Goal: Task Accomplishment & Management: Use online tool/utility

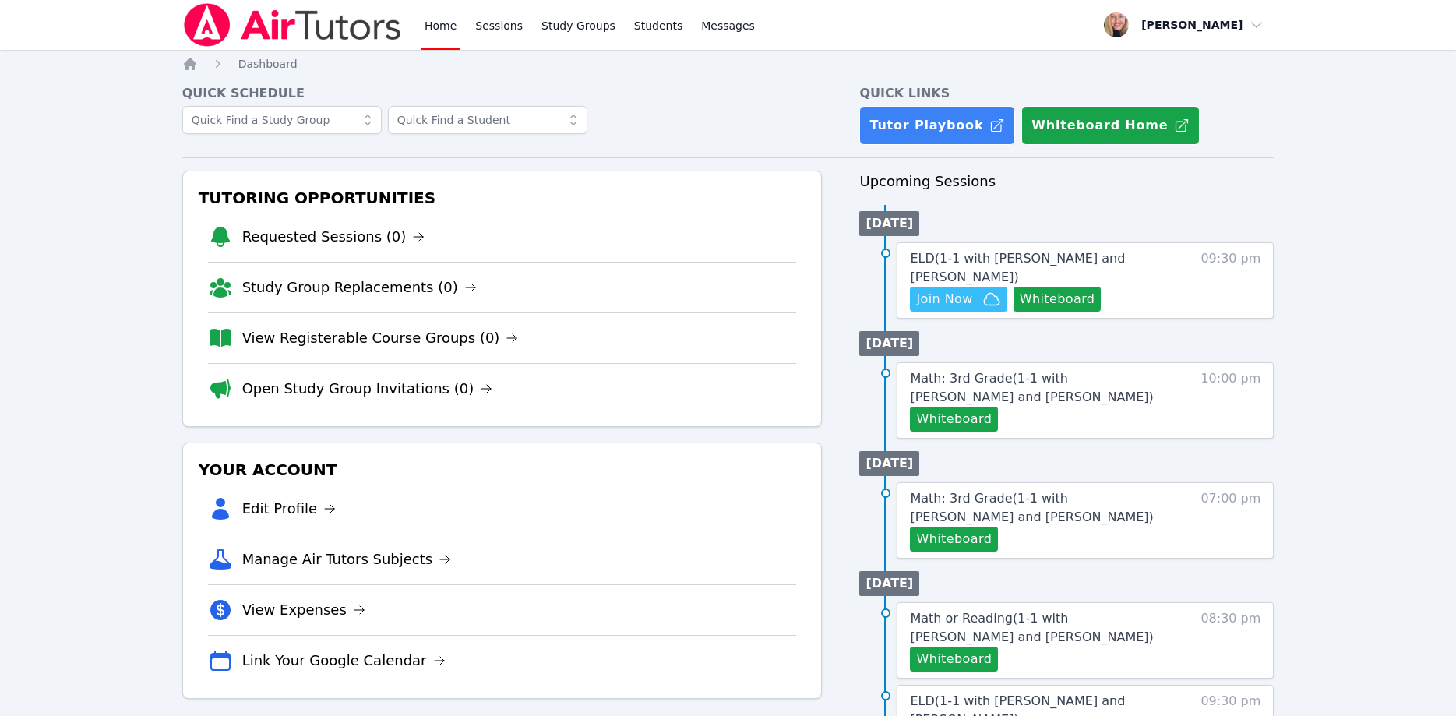
click at [362, 125] on icon at bounding box center [368, 120] width 16 height 16
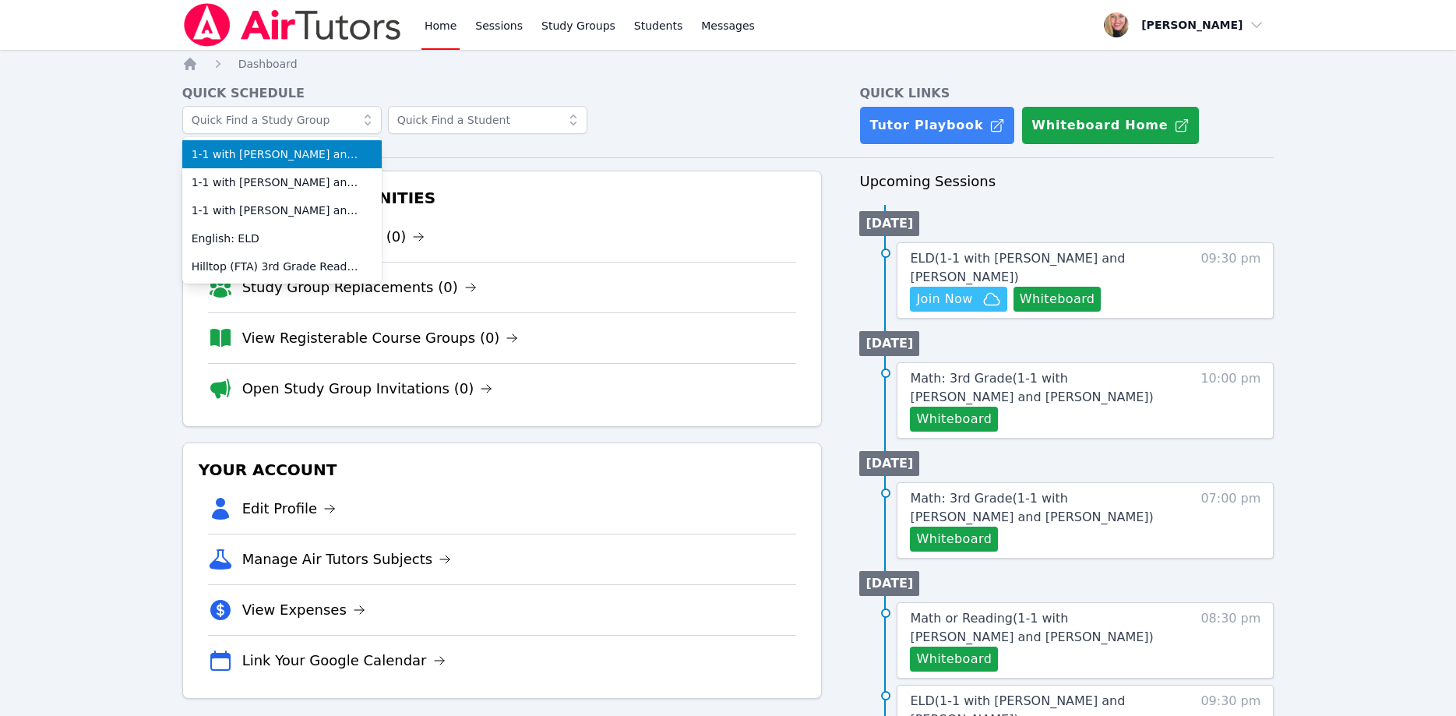
click at [323, 166] on li "1-1 with [PERSON_NAME] and [PERSON_NAME]" at bounding box center [281, 154] width 199 height 28
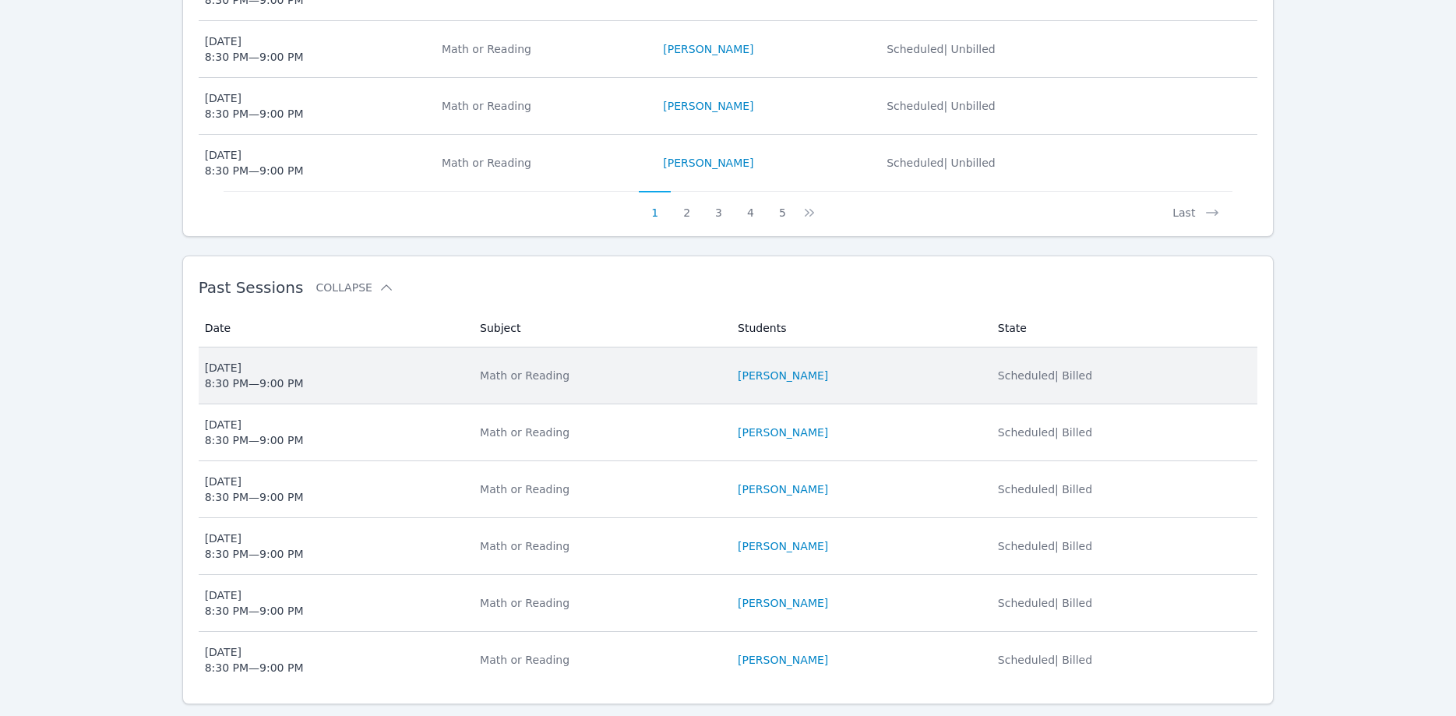
scroll to position [887, 0]
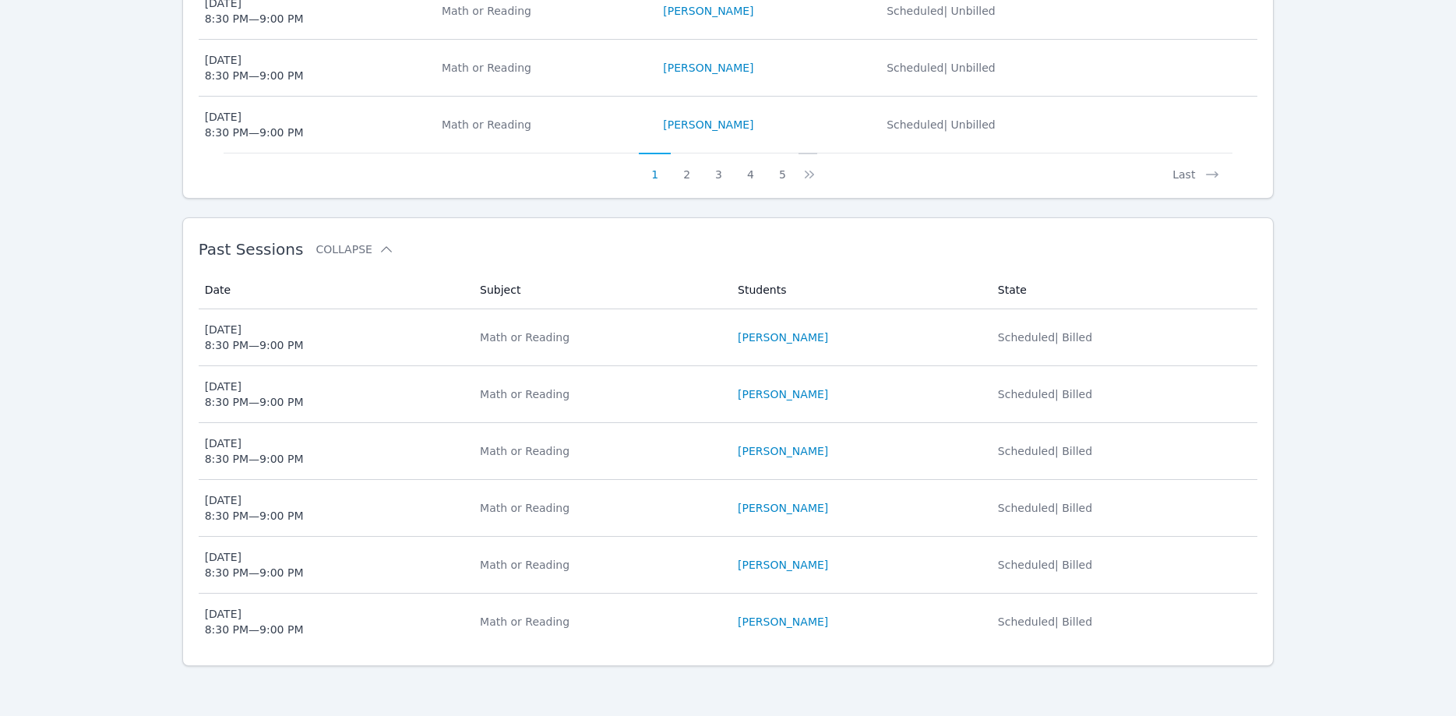
click at [806, 172] on icon at bounding box center [810, 175] width 16 height 16
click at [815, 176] on icon at bounding box center [819, 175] width 16 height 16
click at [795, 174] on button "5" at bounding box center [792, 168] width 32 height 30
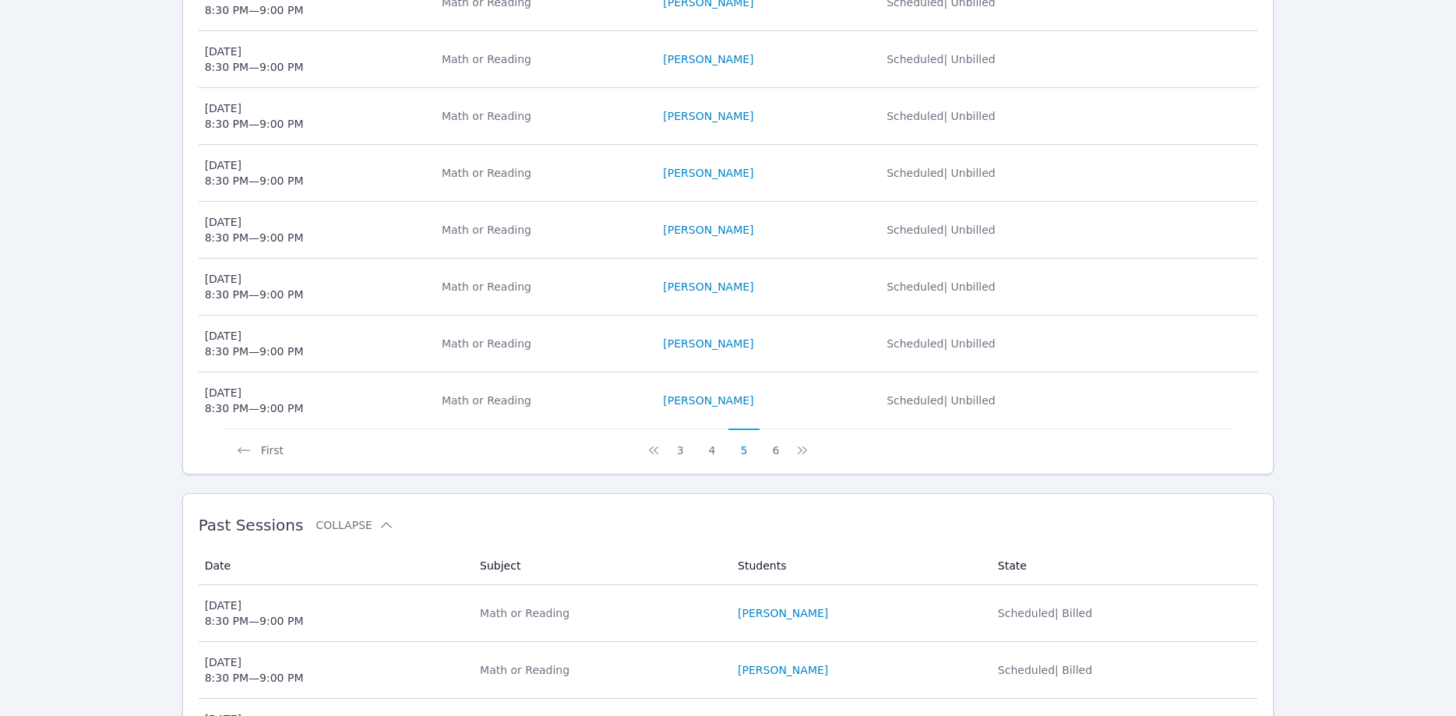
scroll to position [569, 0]
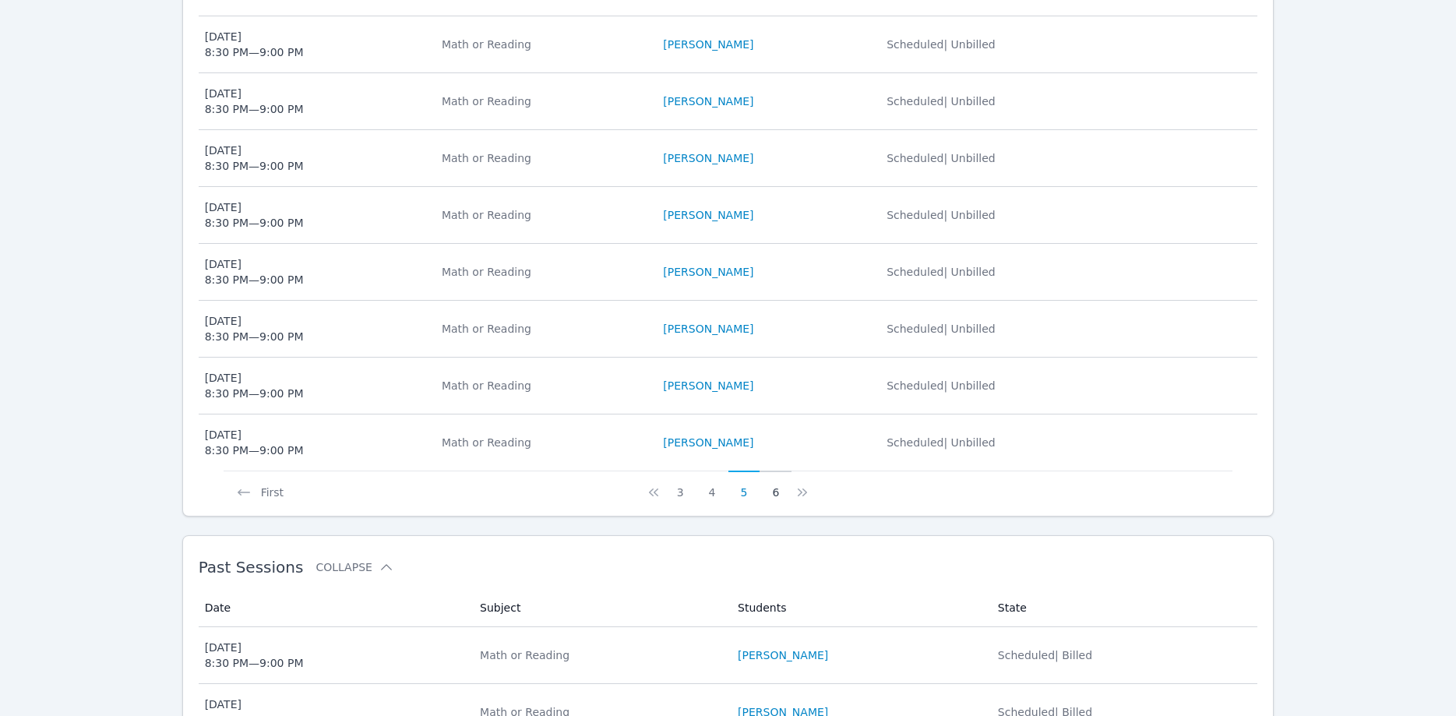
click at [777, 492] on button "6" at bounding box center [776, 486] width 32 height 30
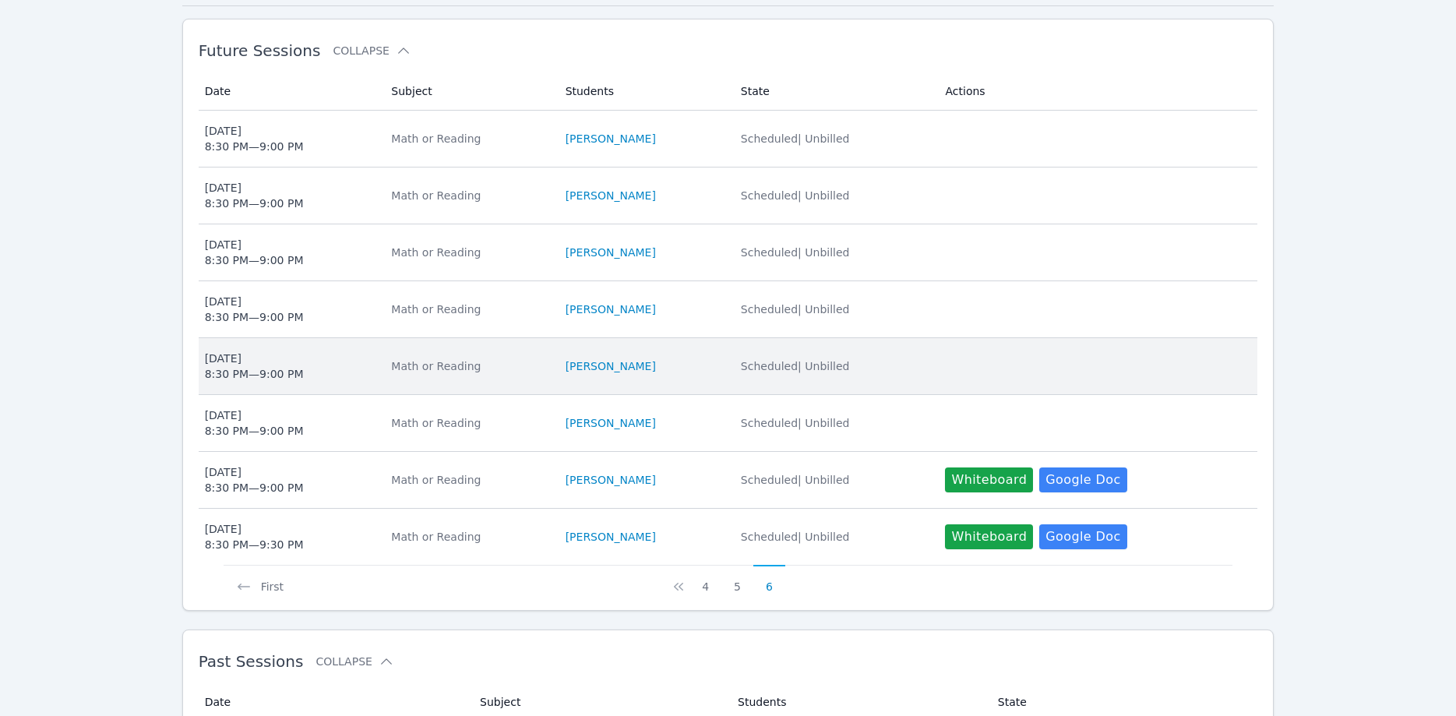
scroll to position [397, 0]
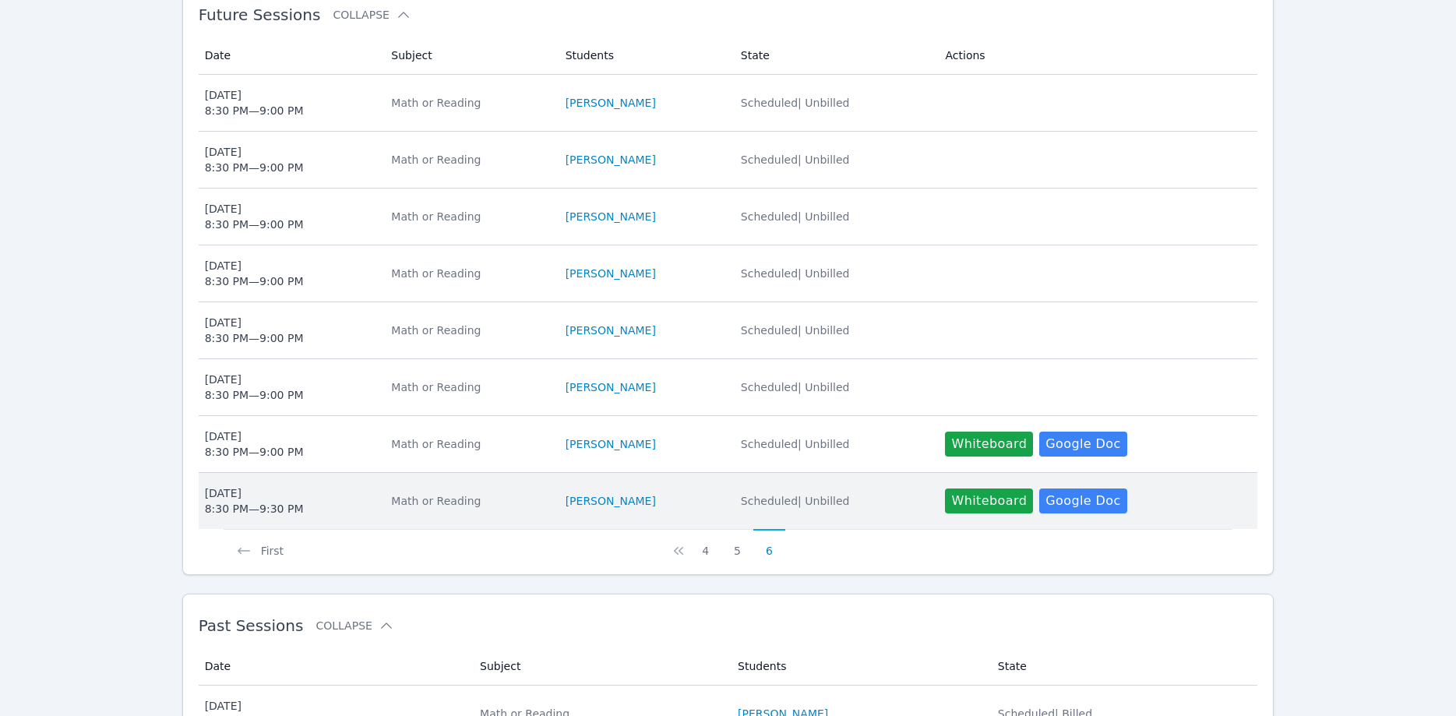
click at [402, 509] on td "Subject Math or Reading" at bounding box center [469, 501] width 174 height 56
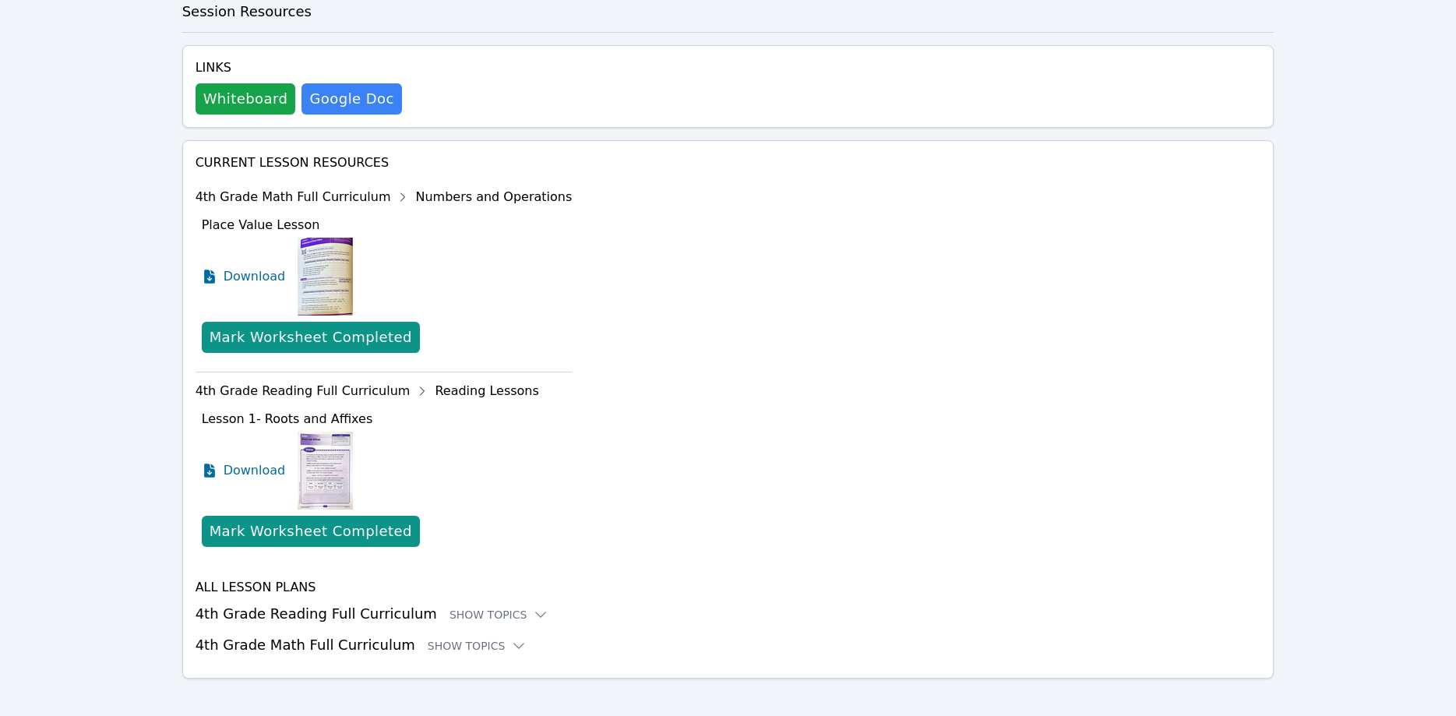
scroll to position [530, 0]
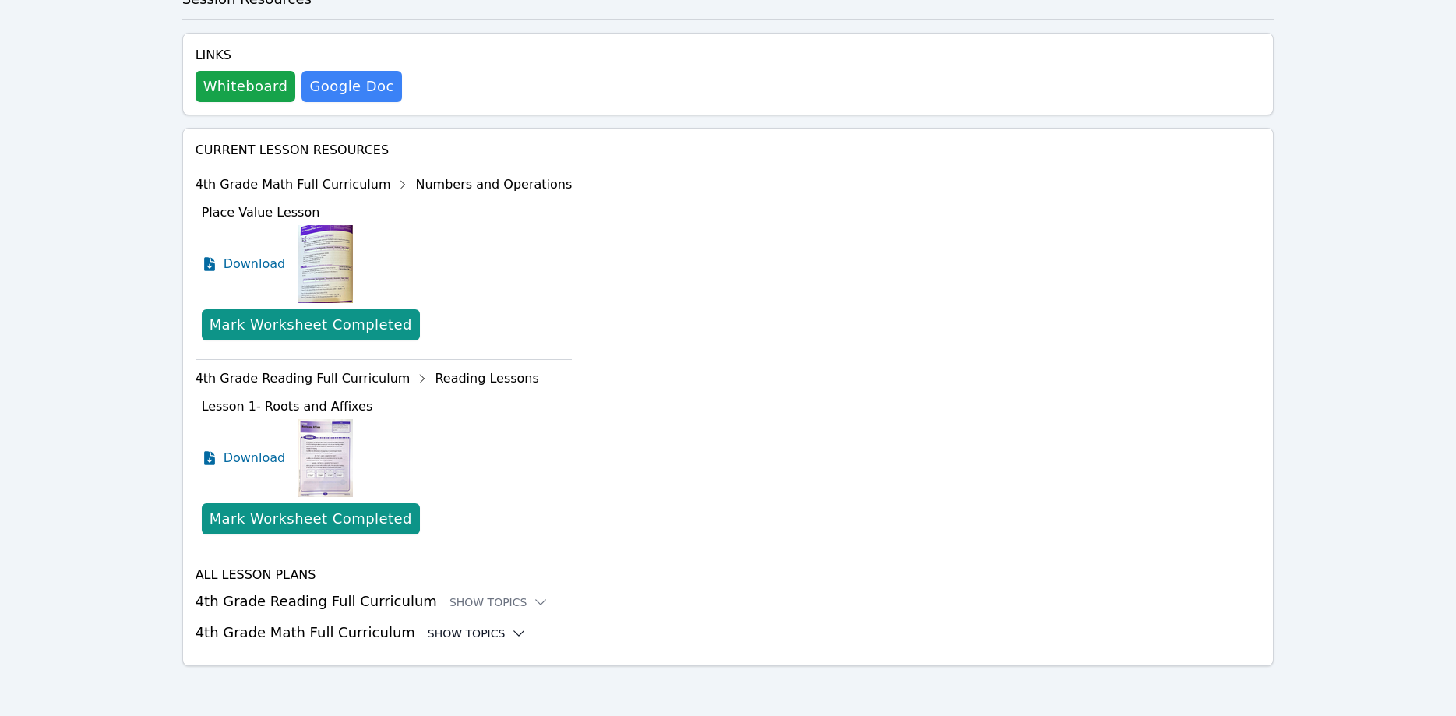
click at [468, 631] on div "Show Topics" at bounding box center [478, 634] width 100 height 16
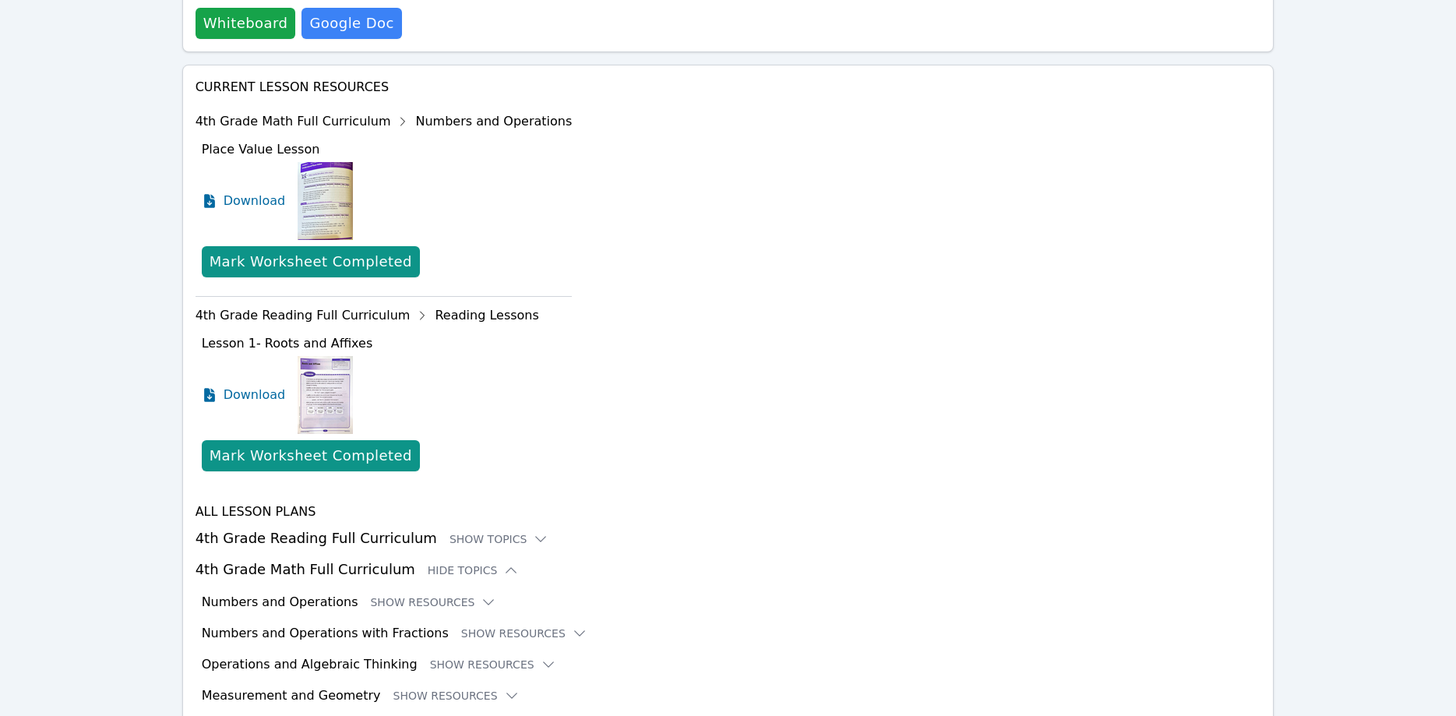
scroll to position [689, 0]
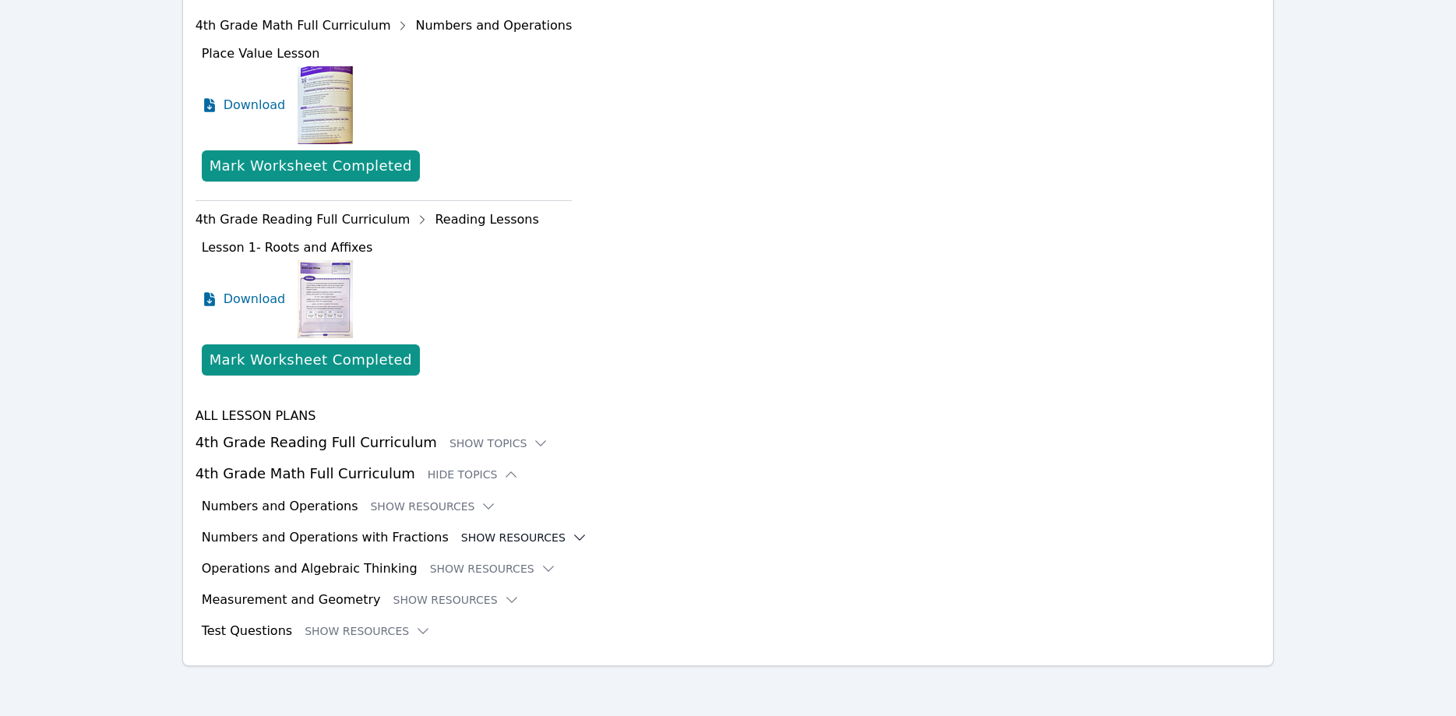
click at [525, 538] on button "Show Resources" at bounding box center [524, 538] width 126 height 16
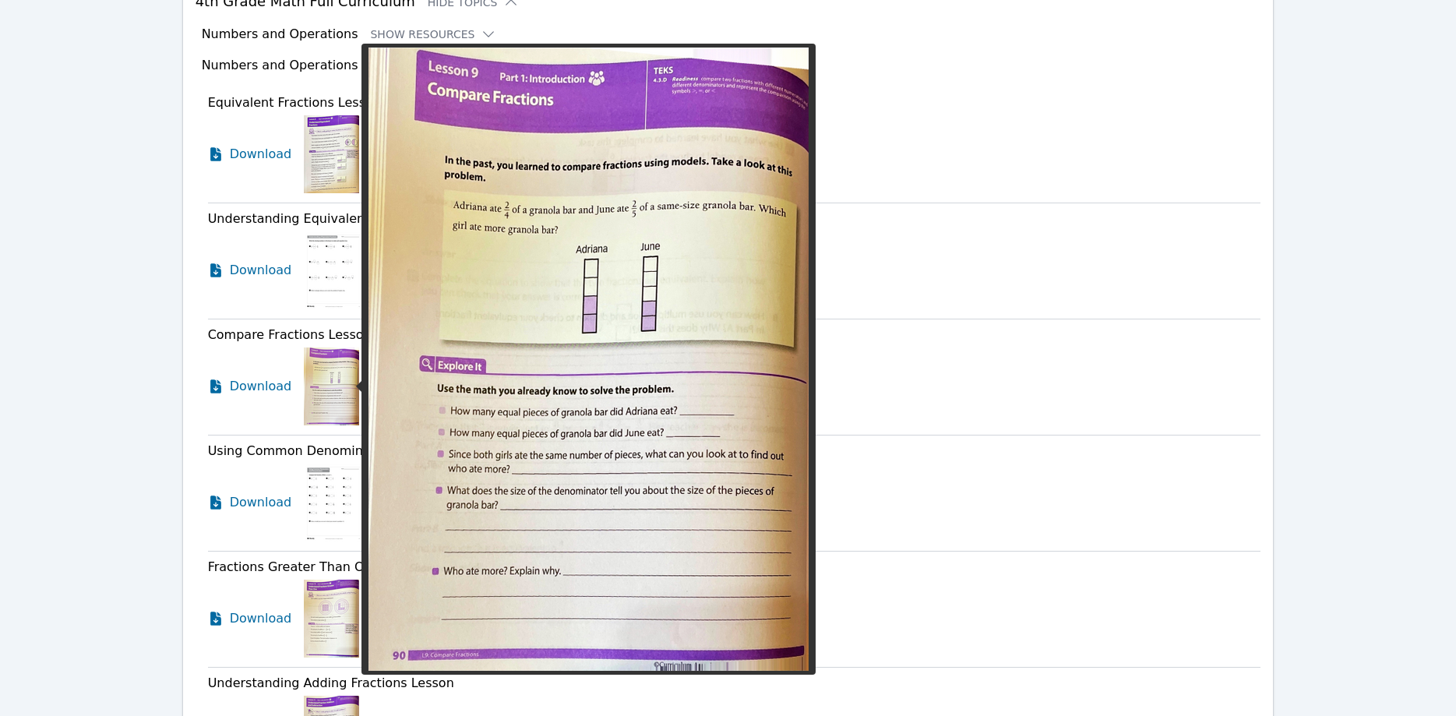
scroll to position [1166, 0]
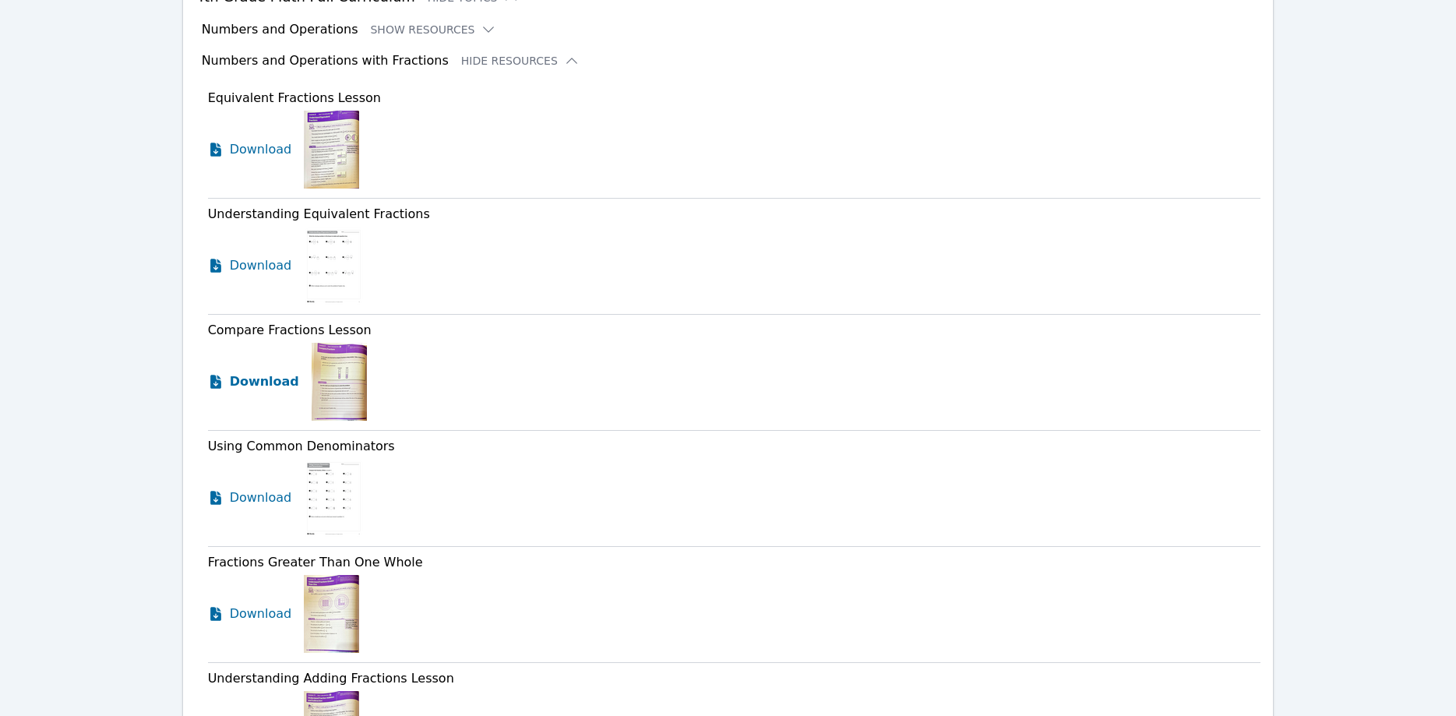
click at [274, 385] on span "Download" at bounding box center [264, 381] width 69 height 19
click at [245, 498] on span "Download" at bounding box center [264, 497] width 69 height 19
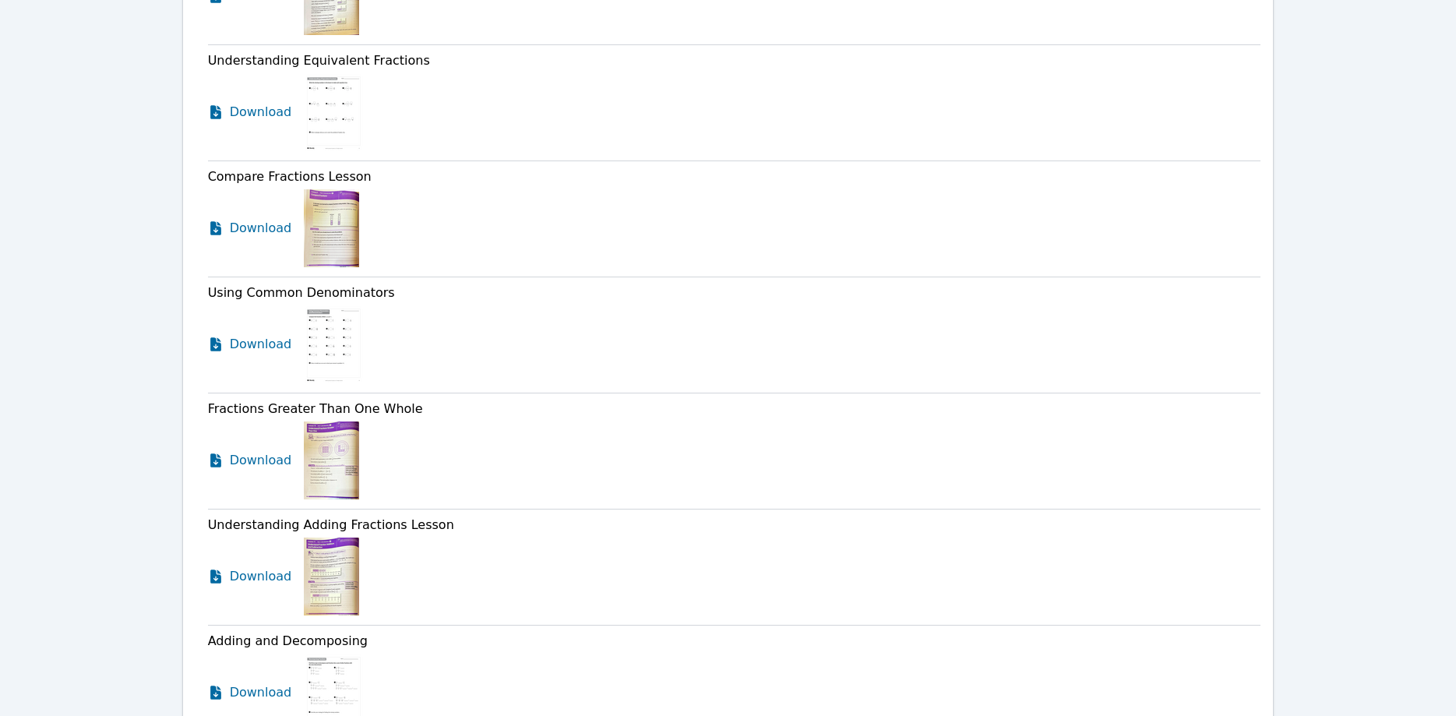
scroll to position [1405, 0]
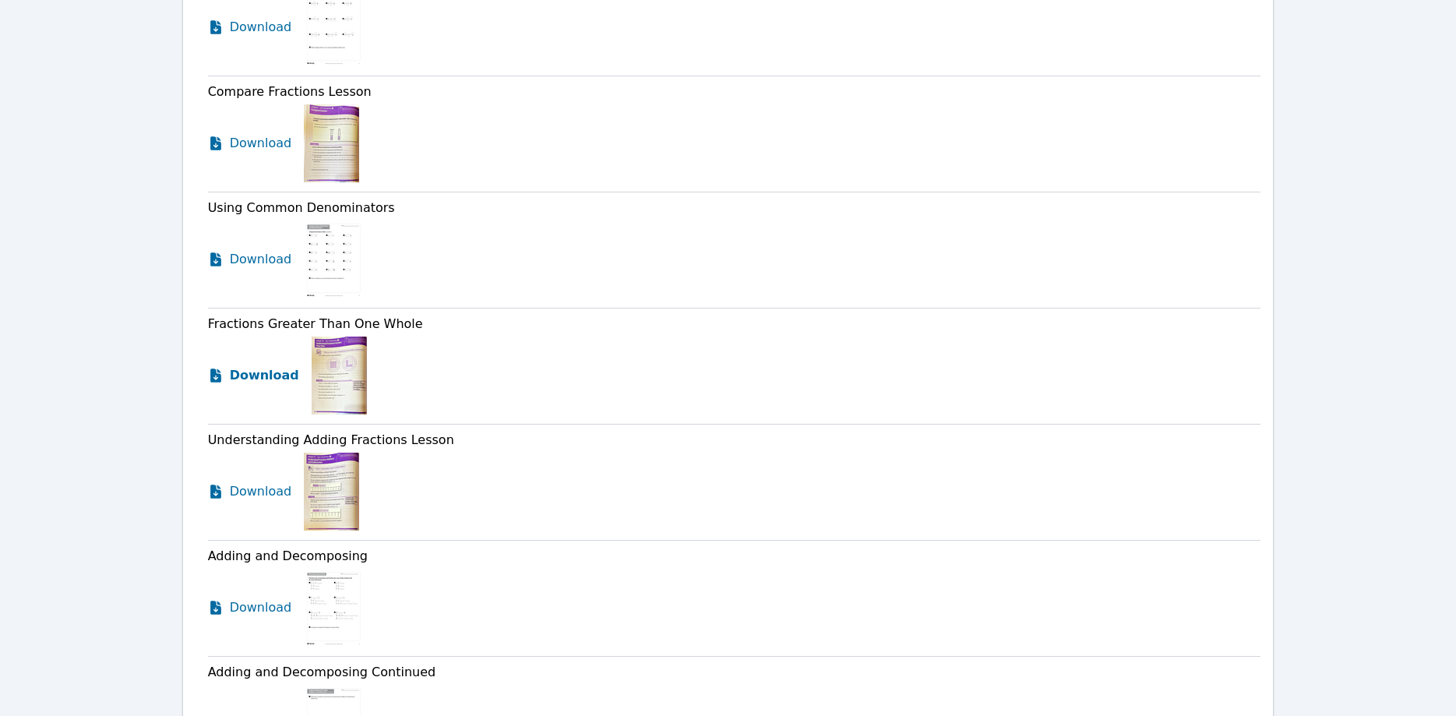
click at [266, 387] on link "Download" at bounding box center [253, 376] width 91 height 78
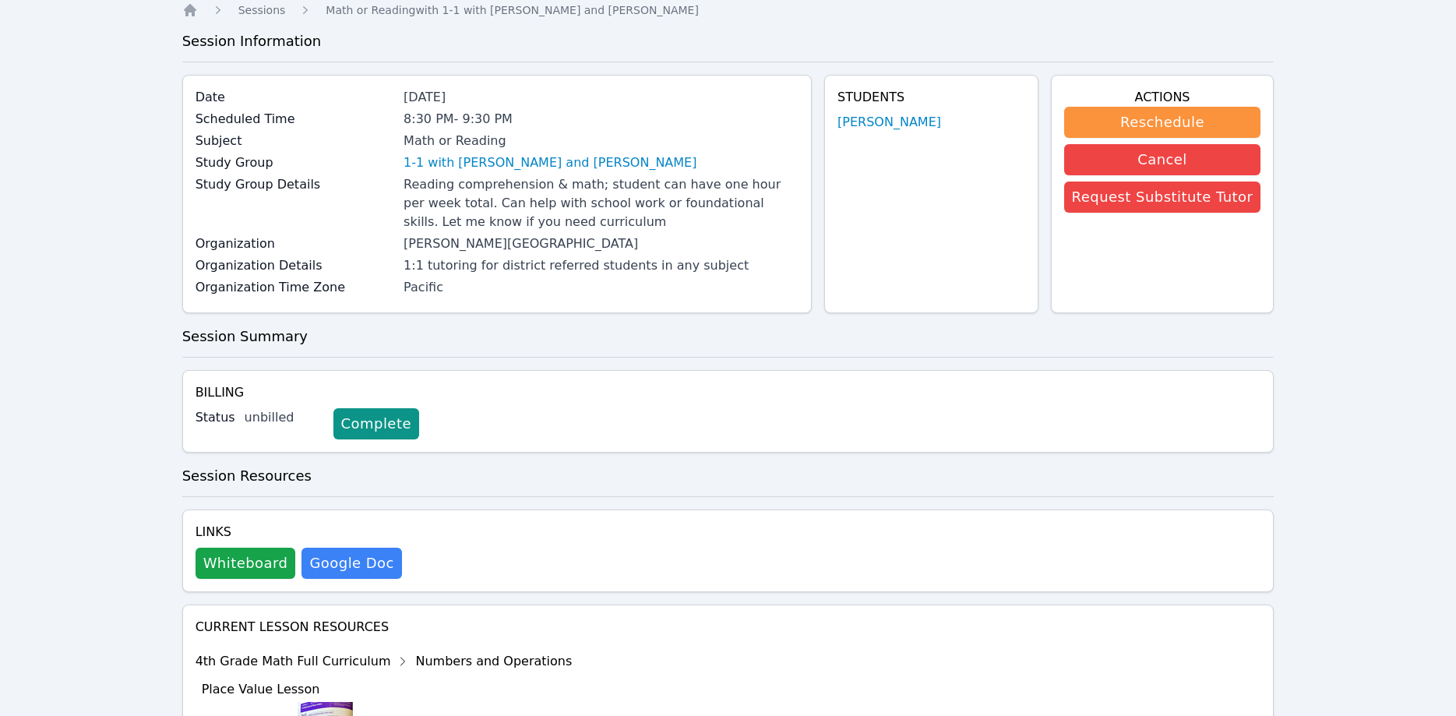
scroll to position [0, 0]
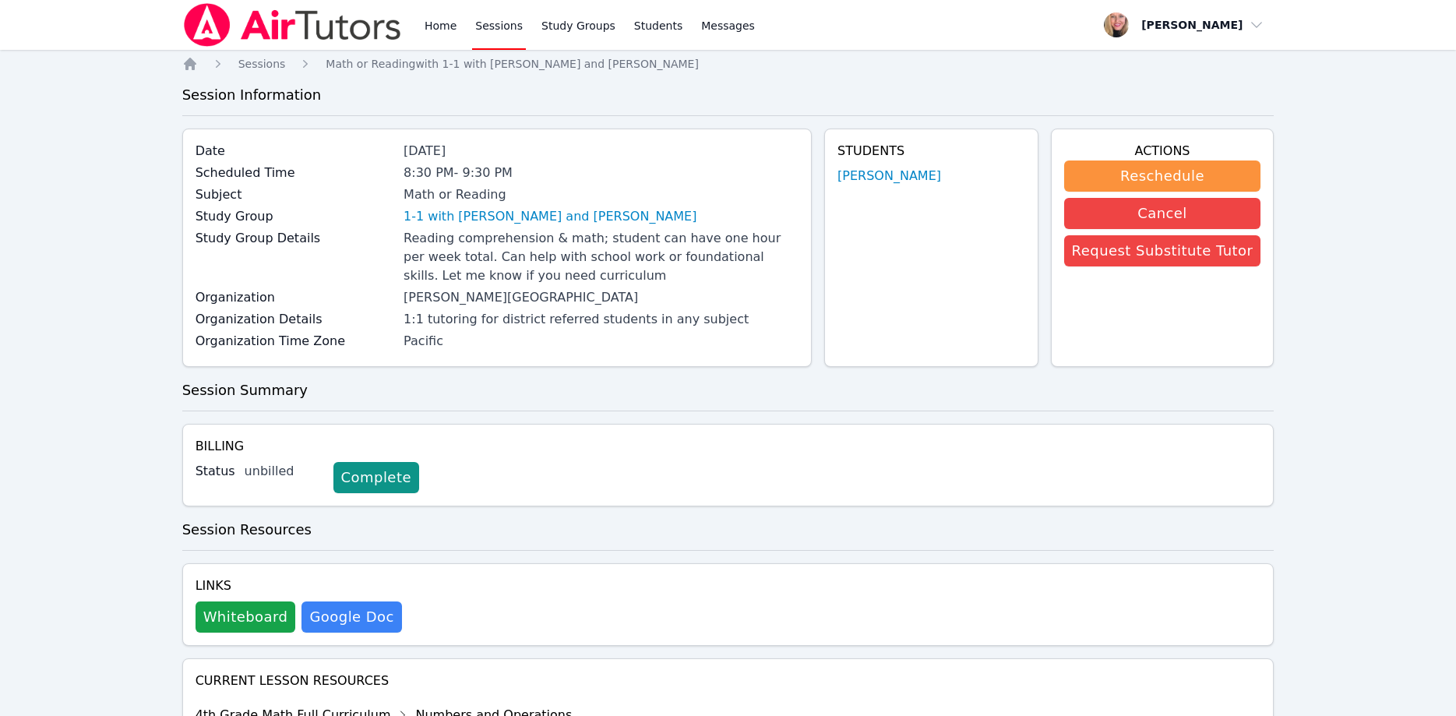
click at [306, 34] on img at bounding box center [292, 25] width 220 height 44
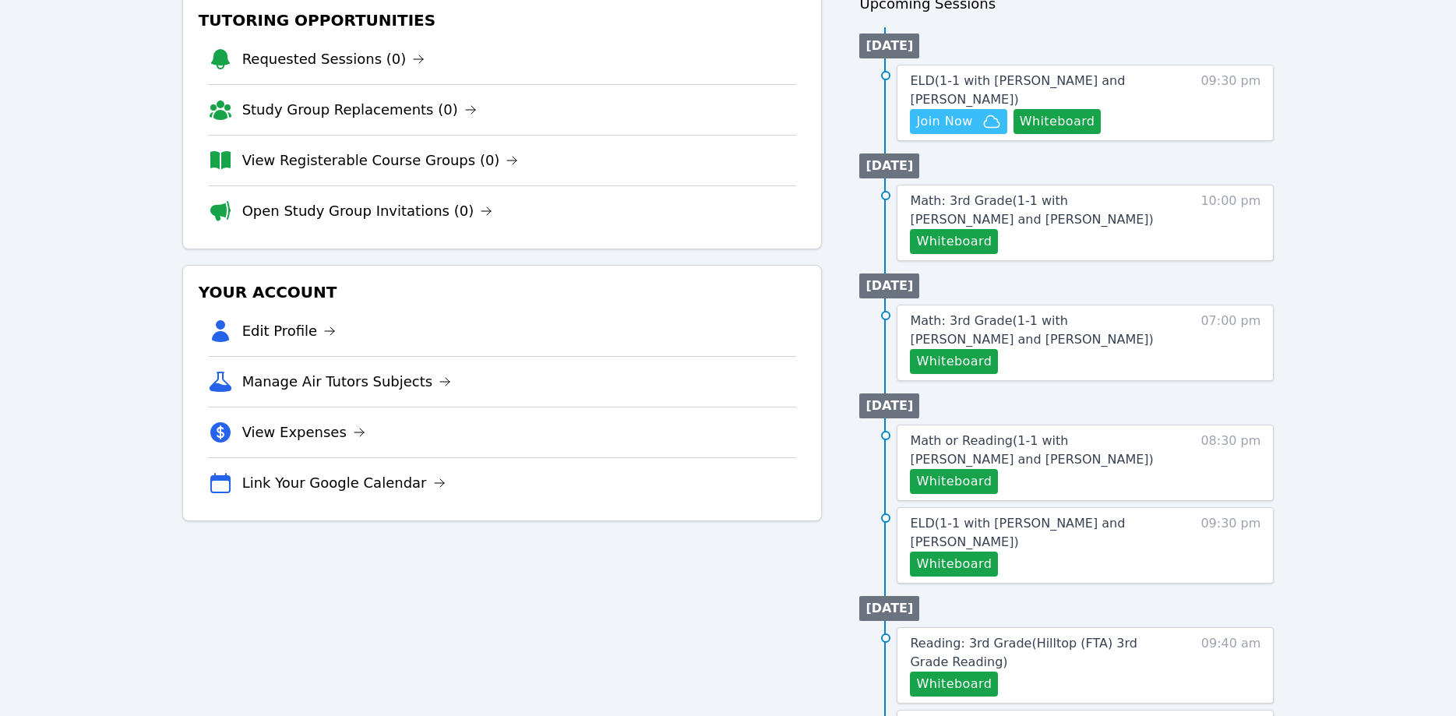
scroll to position [238, 0]
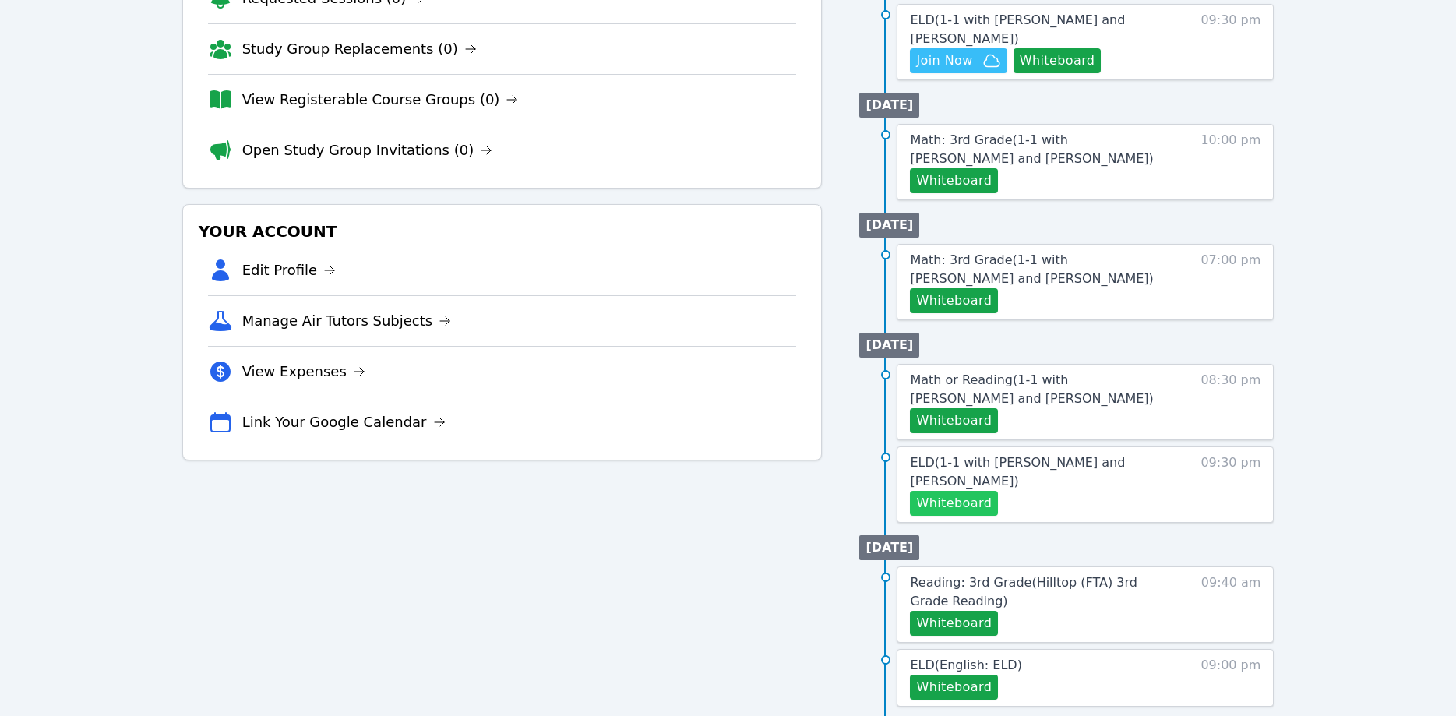
click at [971, 491] on button "Whiteboard" at bounding box center [954, 503] width 88 height 25
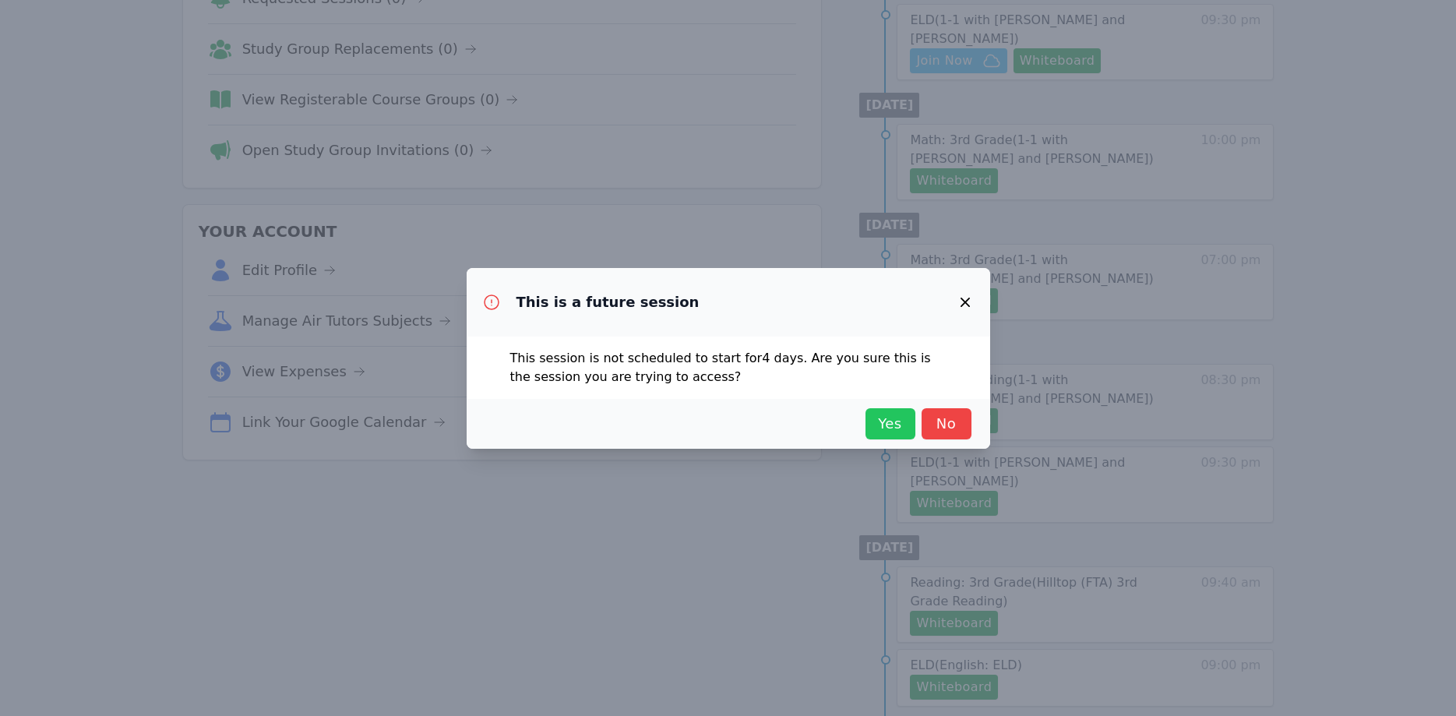
click at [891, 420] on span "Yes" at bounding box center [890, 424] width 34 height 22
